Goal: Find specific page/section: Find specific page/section

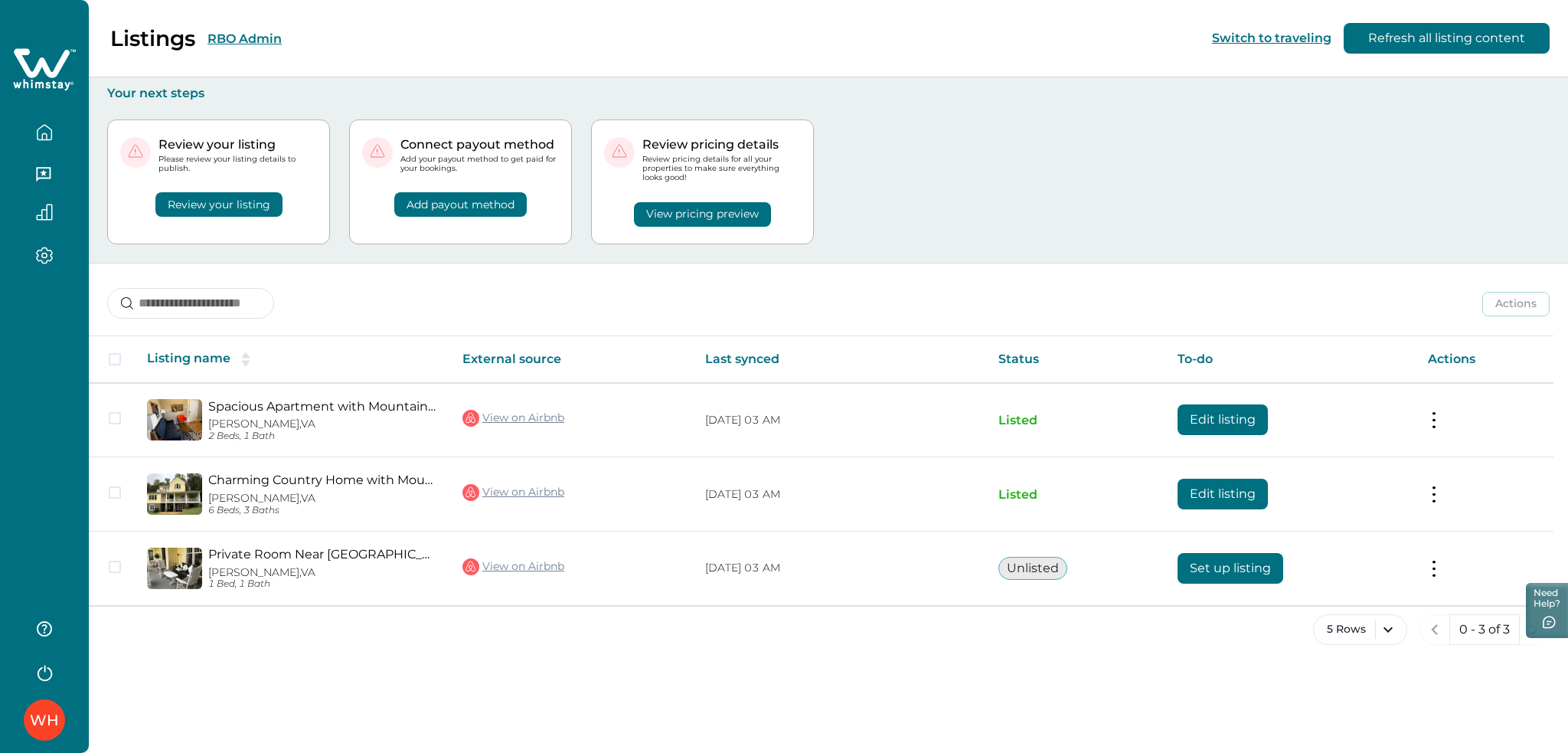
click at [42, 54] on icon at bounding box center [44, 69] width 63 height 46
click at [52, 66] on icon at bounding box center [44, 69] width 63 height 46
click at [52, 83] on icon at bounding box center [53, 84] width 4 height 7
click at [53, 84] on icon at bounding box center [53, 84] width 4 height 7
click at [229, 28] on div "Listings RBO Admin" at bounding box center [150, 38] width 264 height 26
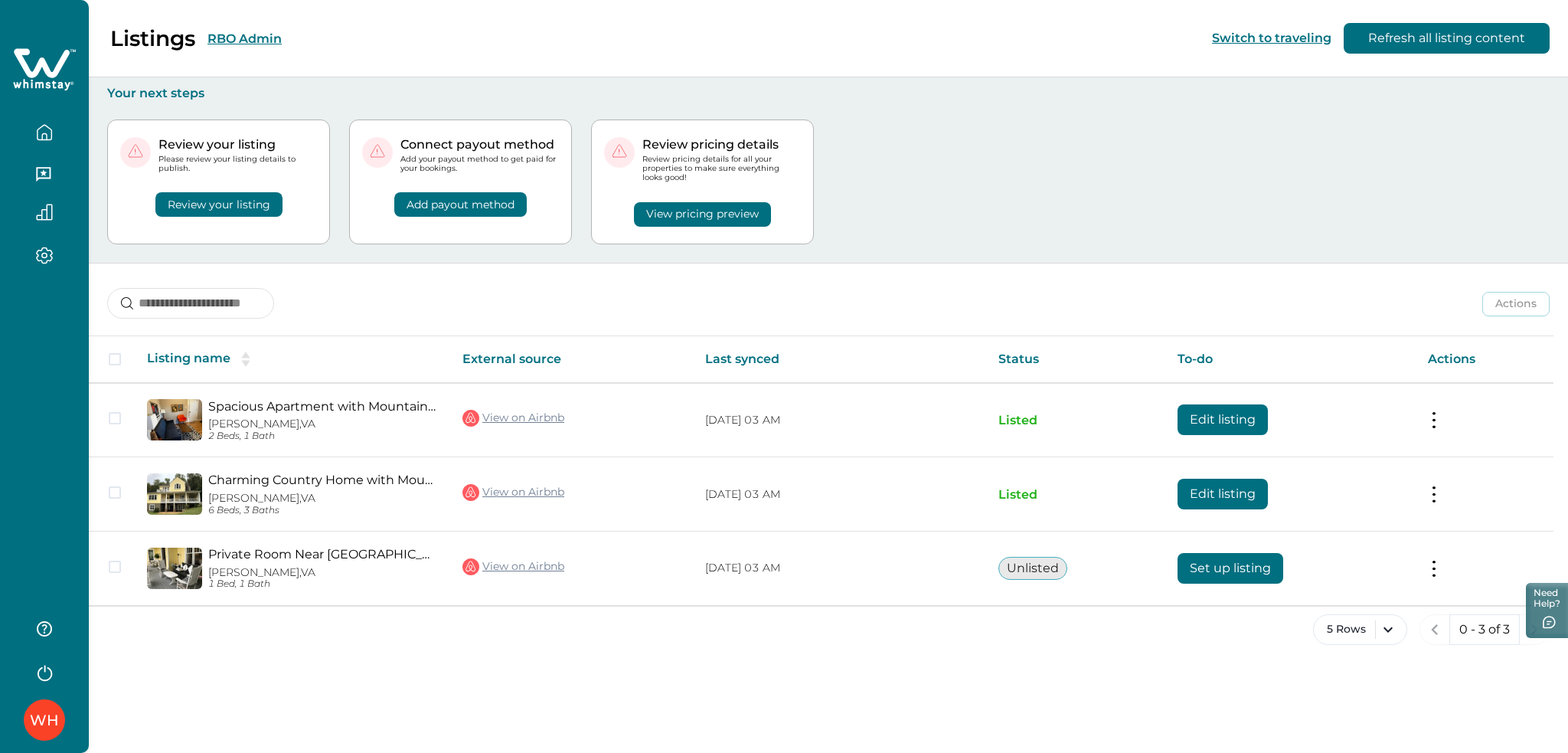
click at [34, 60] on icon at bounding box center [44, 69] width 63 height 46
click at [246, 37] on button "RBO Admin" at bounding box center [245, 38] width 74 height 14
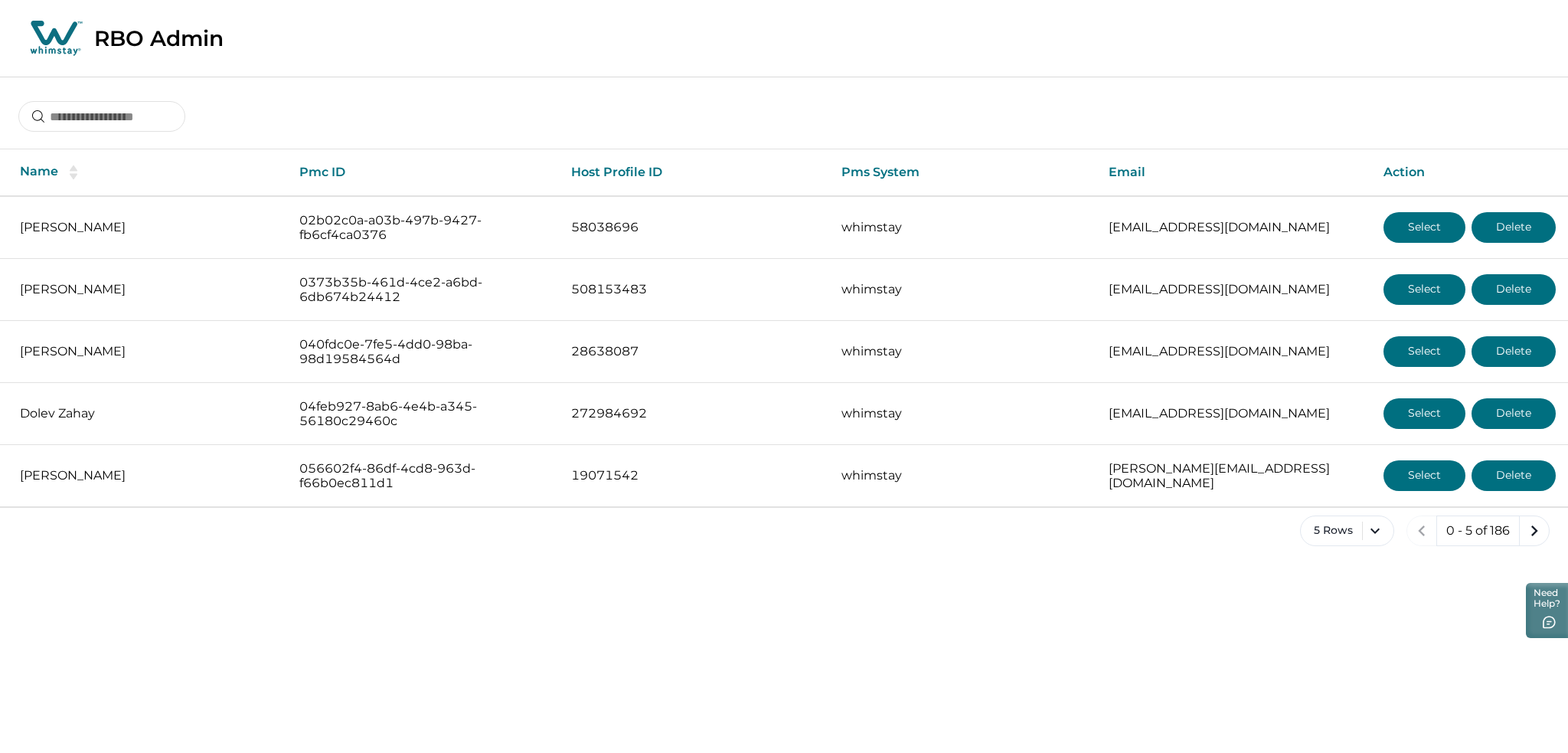
click at [42, 38] on icon at bounding box center [54, 33] width 47 height 24
